Goal: Transaction & Acquisition: Purchase product/service

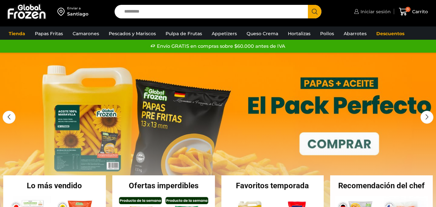
click at [376, 11] on span "Iniciar sesión" at bounding box center [375, 11] width 32 height 6
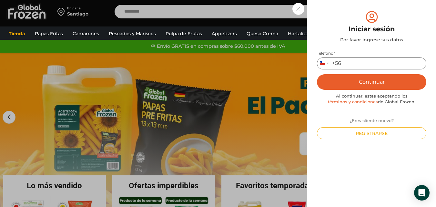
click at [369, 65] on input "Teléfono *" at bounding box center [371, 63] width 109 height 12
type input "*********"
click at [375, 82] on button "Continuar" at bounding box center [371, 81] width 109 height 15
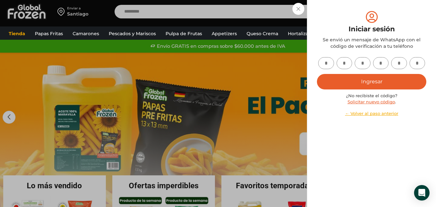
click at [328, 61] on input "text" at bounding box center [326, 63] width 16 height 12
type input "*"
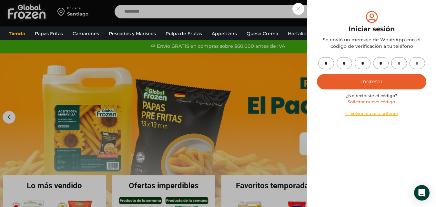
type input "*"
click at [350, 83] on button "Ingresar" at bounding box center [371, 81] width 109 height 15
click at [377, 79] on button "Ingresar" at bounding box center [371, 81] width 109 height 15
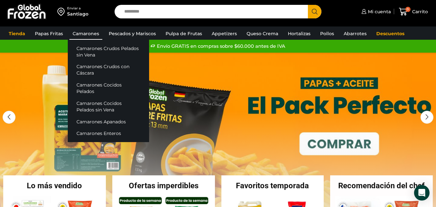
click at [89, 34] on link "Camarones" at bounding box center [85, 33] width 33 height 12
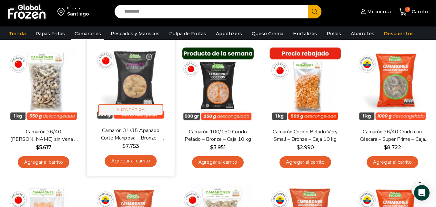
scroll to position [65, 0]
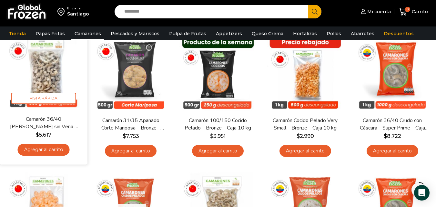
click at [41, 151] on link "Agregar al carrito" at bounding box center [44, 150] width 52 height 12
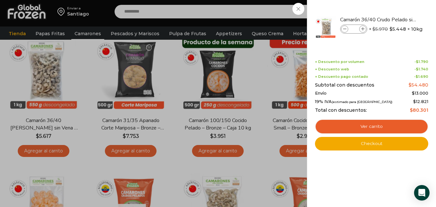
click at [397, 19] on div "1 Carrito 1 1 Shopping Cart *" at bounding box center [413, 11] width 32 height 15
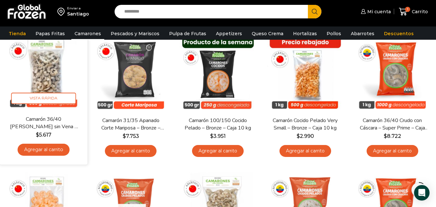
click at [43, 150] on link "Agregar al carrito" at bounding box center [44, 150] width 52 height 12
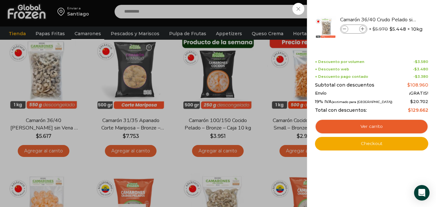
click at [397, 19] on div "2 Carrito 2 2 Shopping Cart *" at bounding box center [413, 11] width 32 height 15
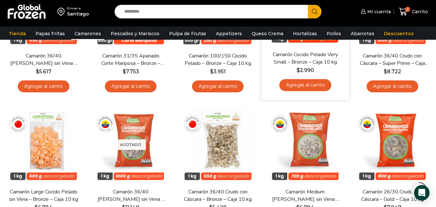
scroll to position [97, 0]
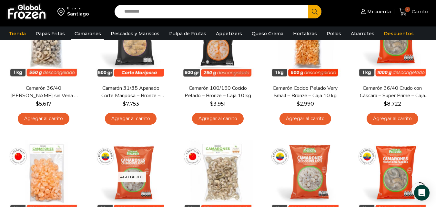
click at [403, 11] on icon at bounding box center [403, 11] width 9 height 9
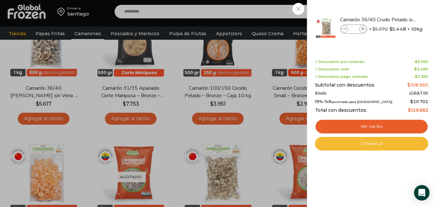
click at [385, 145] on link "Checkout" at bounding box center [371, 144] width 113 height 14
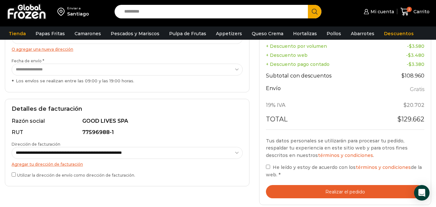
scroll to position [161, 0]
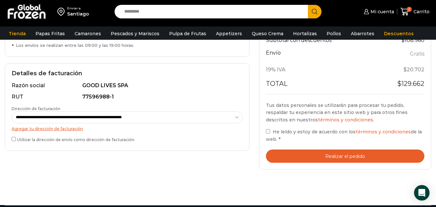
click at [329, 157] on button "Realizar el pedido" at bounding box center [345, 155] width 158 height 13
